Goal: Check status: Check status

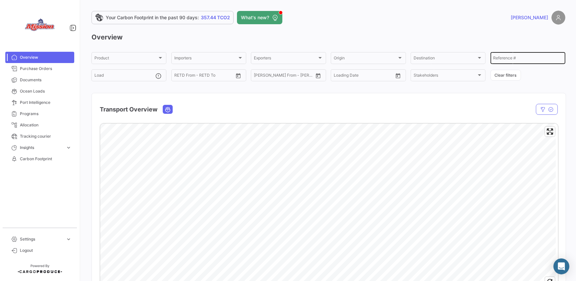
click at [549, 56] on div "Reference #" at bounding box center [528, 57] width 69 height 13
paste input "FSCU5776064"
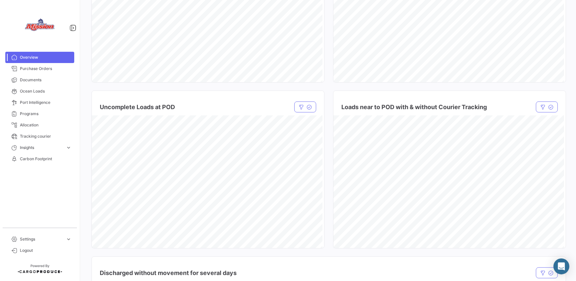
scroll to position [205, 0]
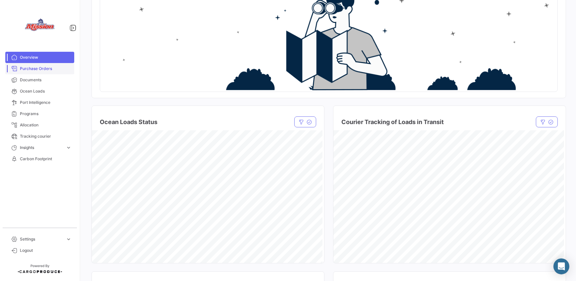
type input "FSCU5776064"
click at [46, 72] on link "Purchase Orders" at bounding box center [39, 68] width 69 height 11
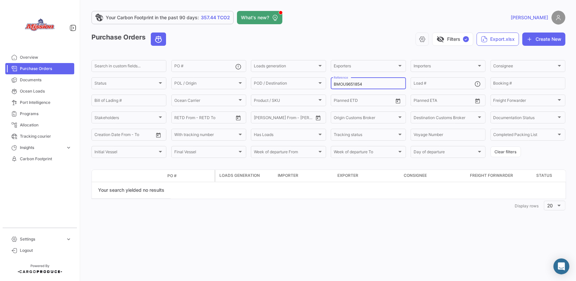
click at [351, 84] on input "BMOU9651854" at bounding box center [368, 84] width 69 height 5
paste input "FSCU5776064"
type input "FSCU5776064"
